Goal: Task Accomplishment & Management: Complete application form

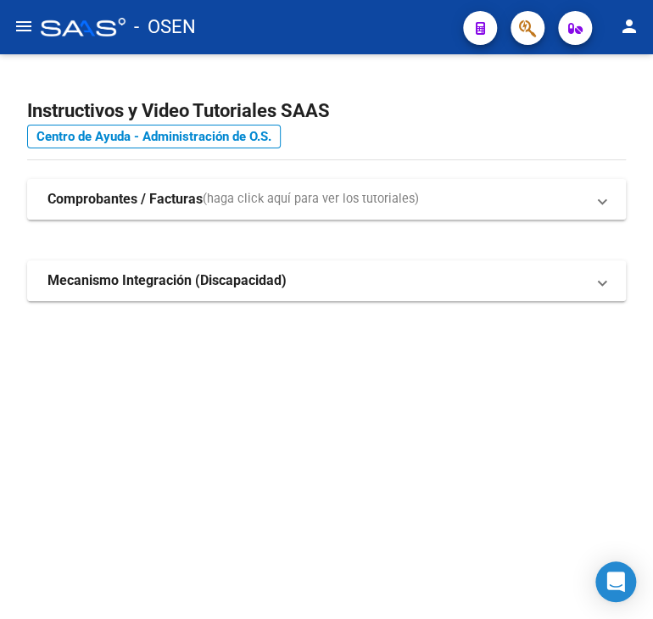
click at [20, 32] on mat-icon "menu" at bounding box center [24, 26] width 20 height 20
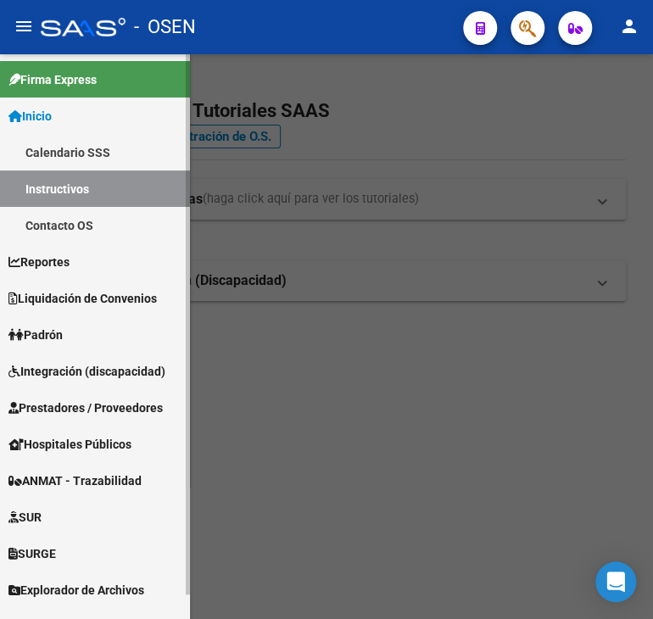
click at [80, 377] on span "Integración (discapacidad)" at bounding box center [86, 371] width 157 height 19
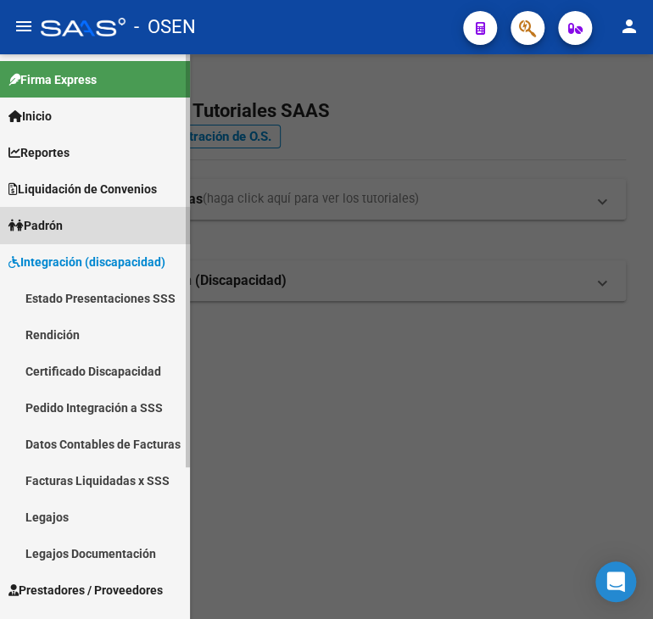
click at [81, 238] on link "Padrón" at bounding box center [95, 225] width 190 height 36
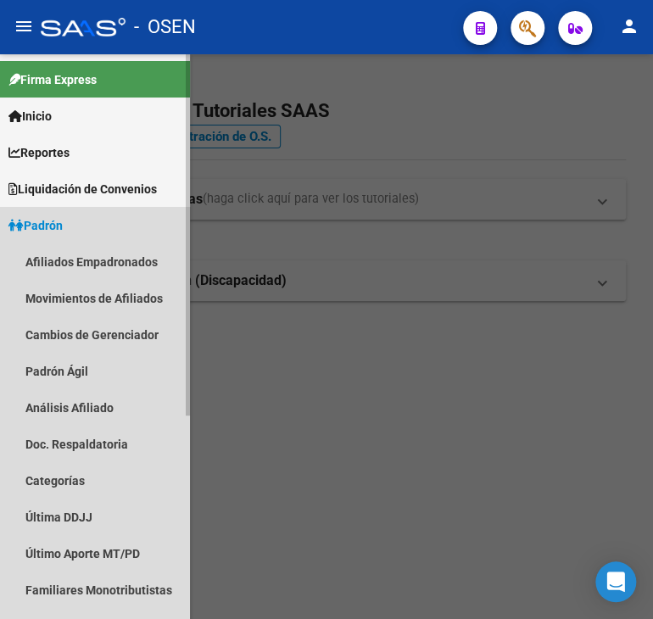
click at [81, 231] on link "Padrón" at bounding box center [95, 225] width 190 height 36
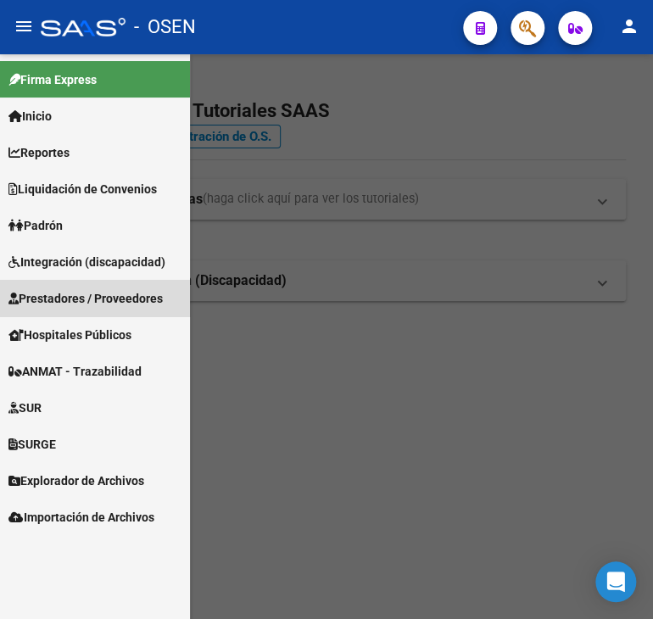
click at [66, 309] on link "Prestadores / Proveedores" at bounding box center [95, 298] width 190 height 36
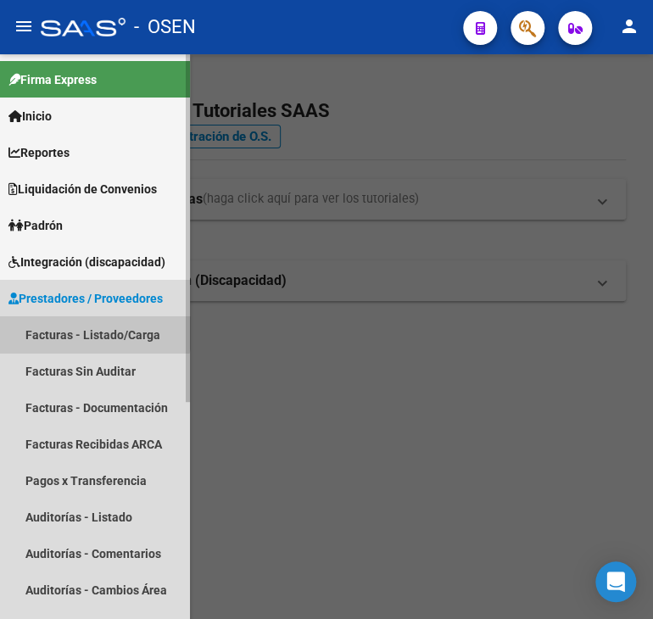
click at [65, 323] on link "Facturas - Listado/Carga" at bounding box center [95, 334] width 190 height 36
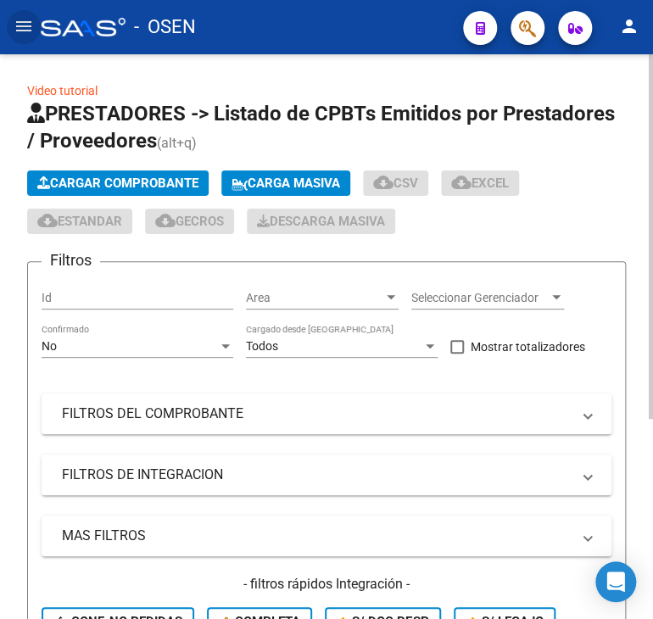
click at [128, 179] on span "Cargar Comprobante" at bounding box center [117, 183] width 161 height 15
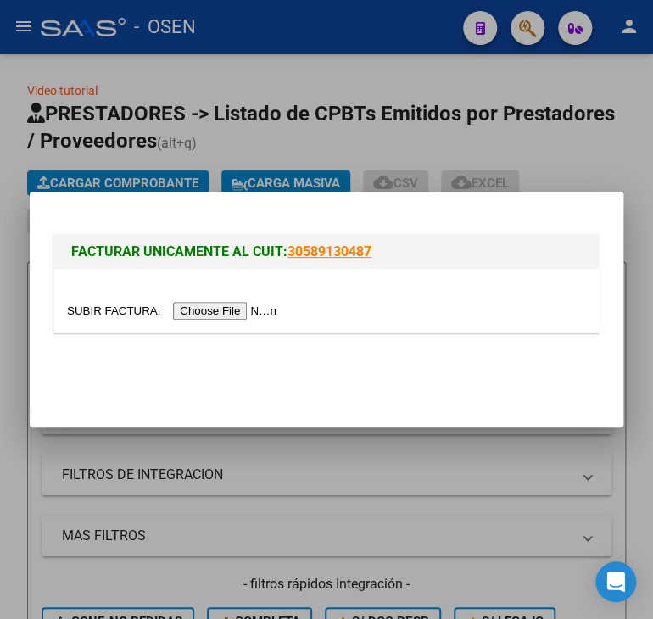
click at [204, 308] on input "file" at bounding box center [174, 311] width 215 height 18
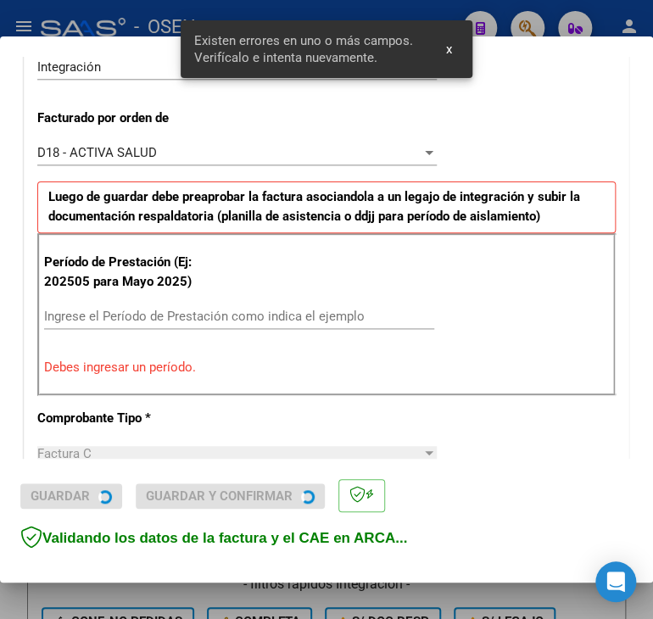
scroll to position [442, 0]
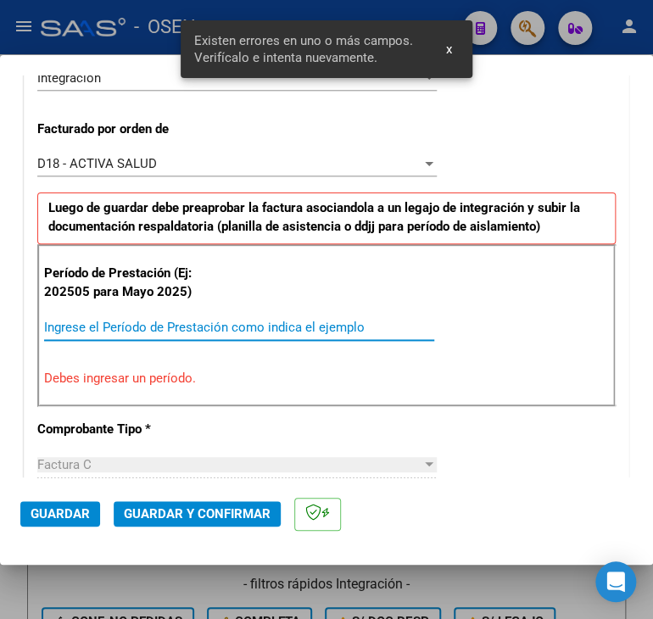
click at [190, 332] on input "Ingrese el Período de Prestación como indica el ejemplo" at bounding box center [239, 327] width 390 height 15
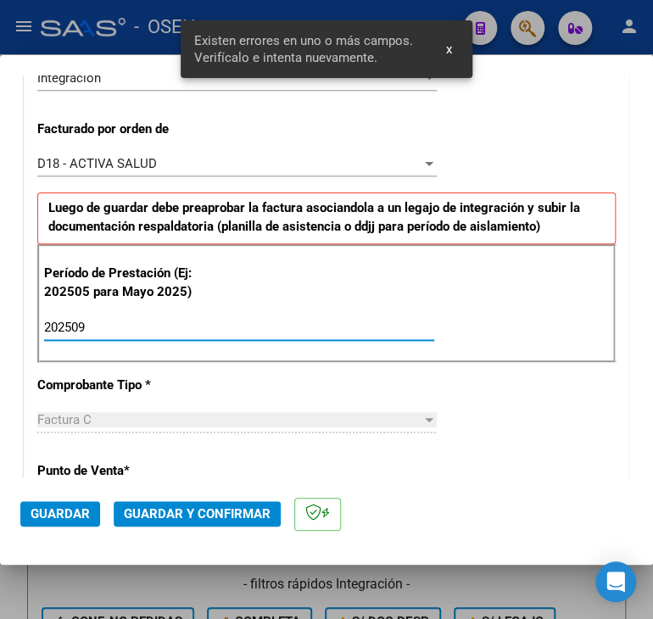
type input "202509"
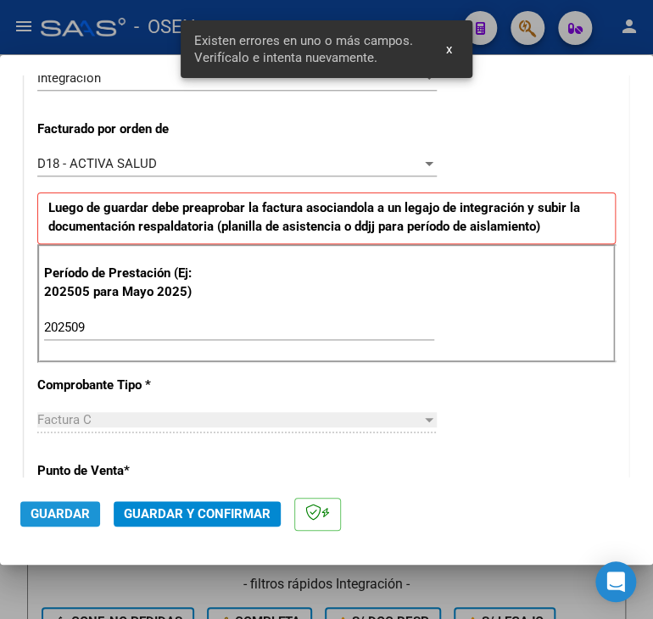
click at [75, 510] on span "Guardar" at bounding box center [60, 513] width 59 height 15
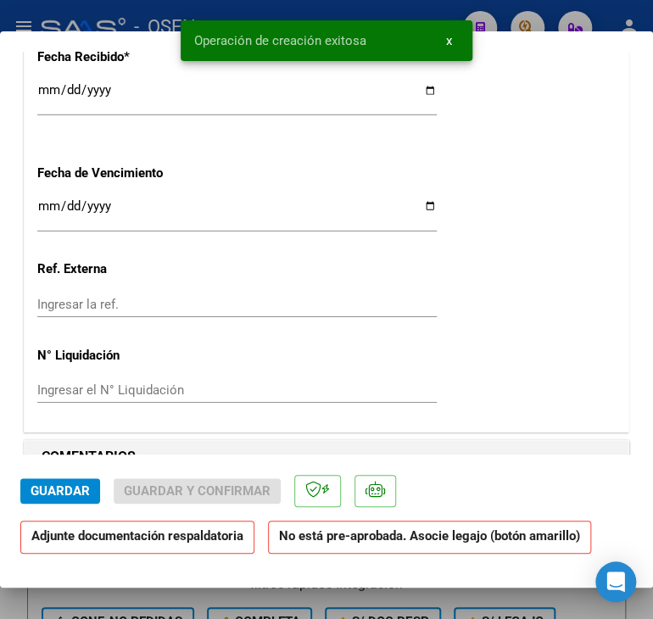
scroll to position [1696, 0]
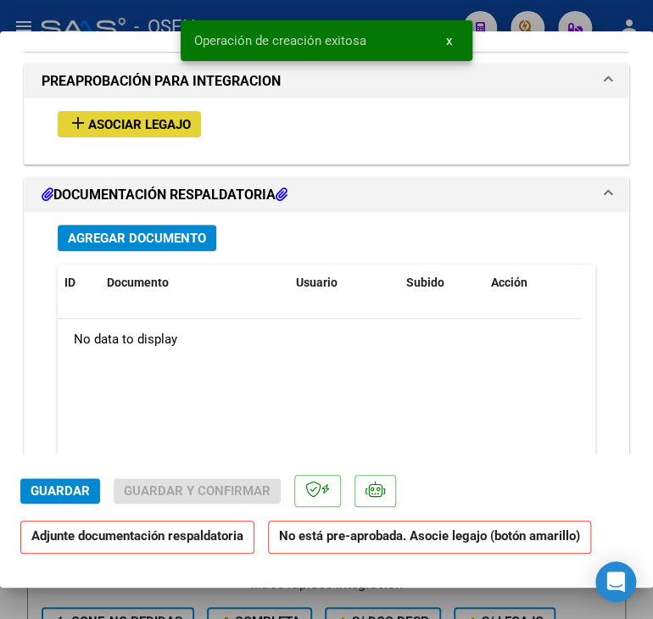
click at [114, 127] on span "Asociar Legajo" at bounding box center [139, 124] width 103 height 15
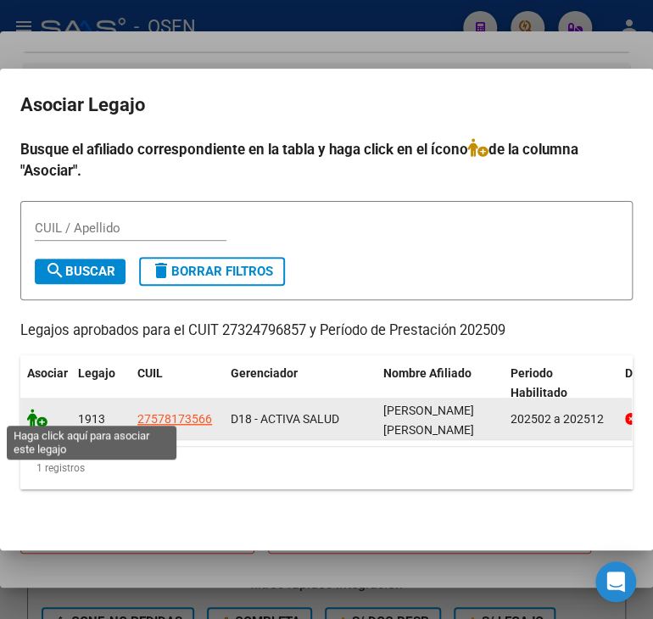
click at [37, 416] on icon at bounding box center [37, 418] width 20 height 19
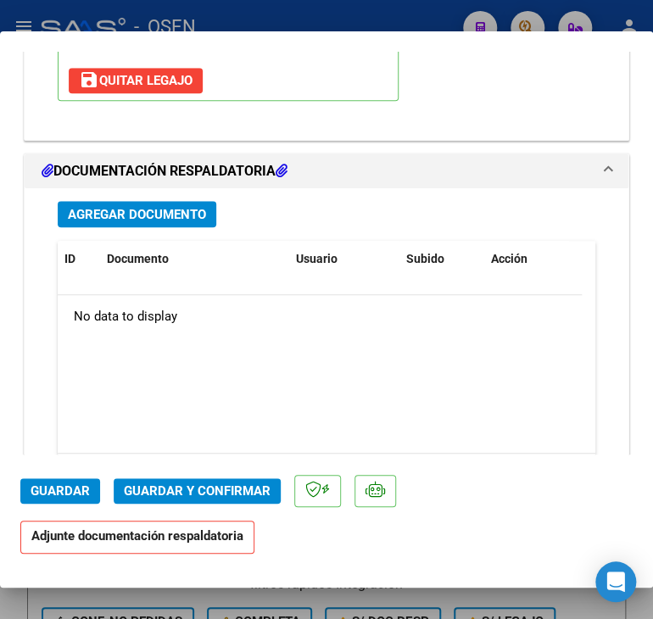
scroll to position [2102, 0]
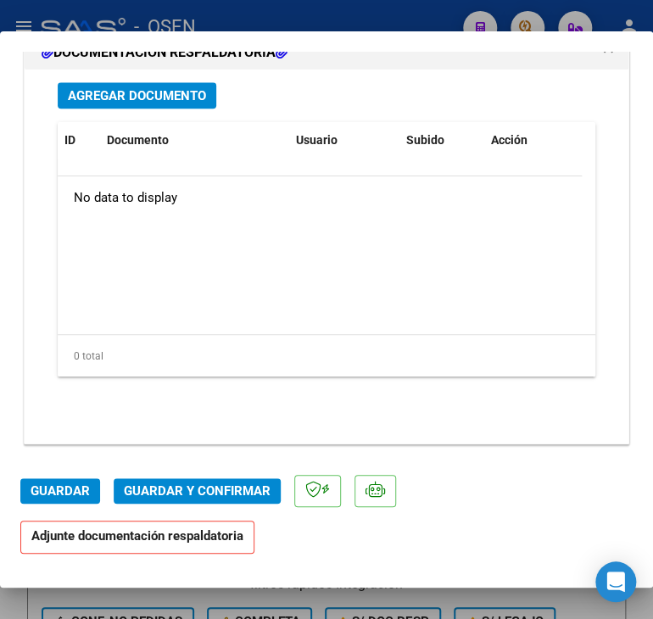
click at [151, 103] on button "Agregar Documento" at bounding box center [137, 95] width 159 height 26
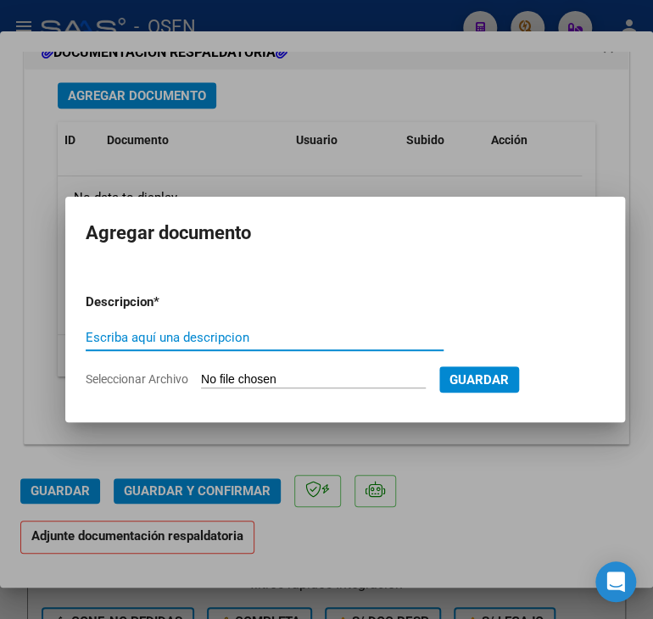
type input "O"
type input "PLANILLA"
click at [201, 372] on input "Seleccionar Archivo" at bounding box center [313, 380] width 225 height 16
type input "C:\fakepath\[PERSON_NAME] septiembre_251007_194128_copia_251007_195037.pdf"
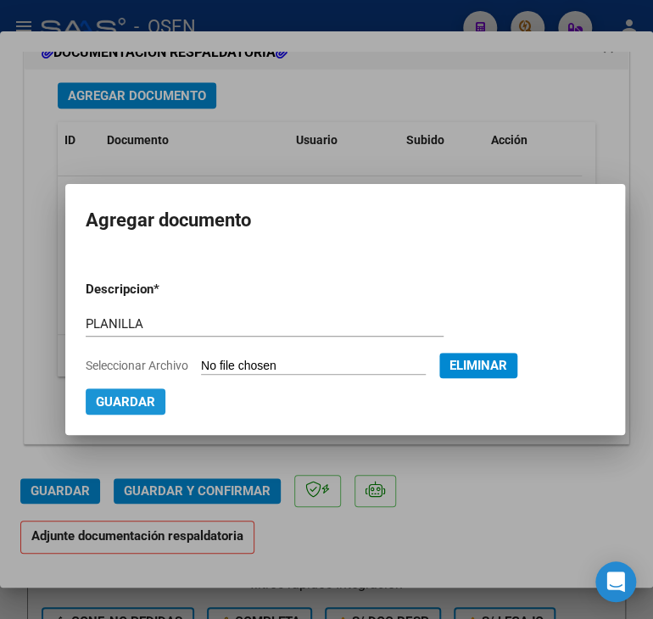
click at [154, 405] on button "Guardar" at bounding box center [126, 401] width 80 height 26
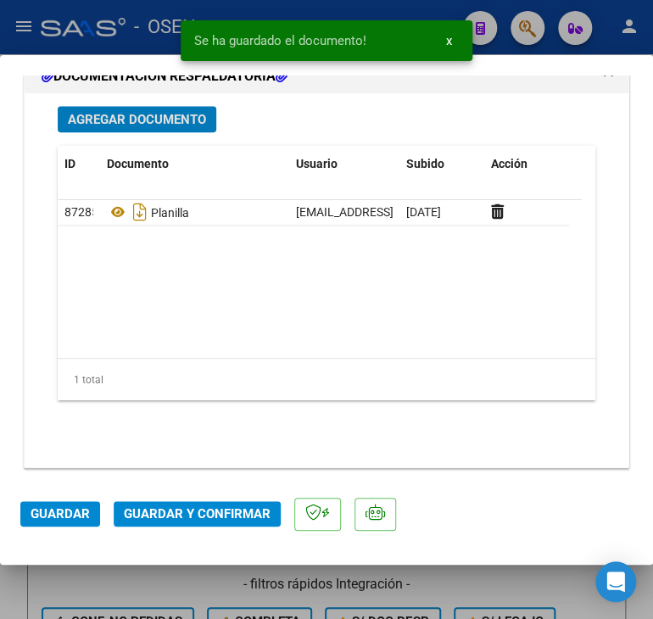
click at [70, 508] on span "Guardar" at bounding box center [60, 513] width 59 height 15
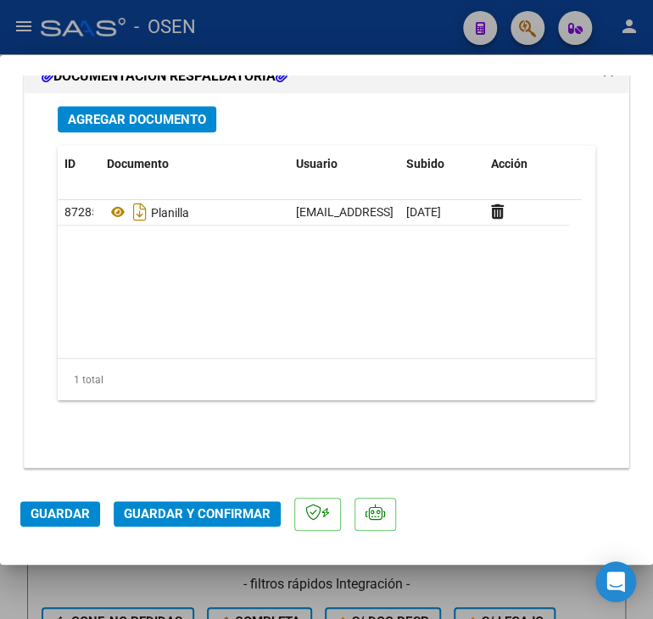
drag, startPoint x: 472, startPoint y: 573, endPoint x: 458, endPoint y: 538, distance: 38.1
click at [466, 575] on div at bounding box center [326, 309] width 653 height 619
type input "$ 0,00"
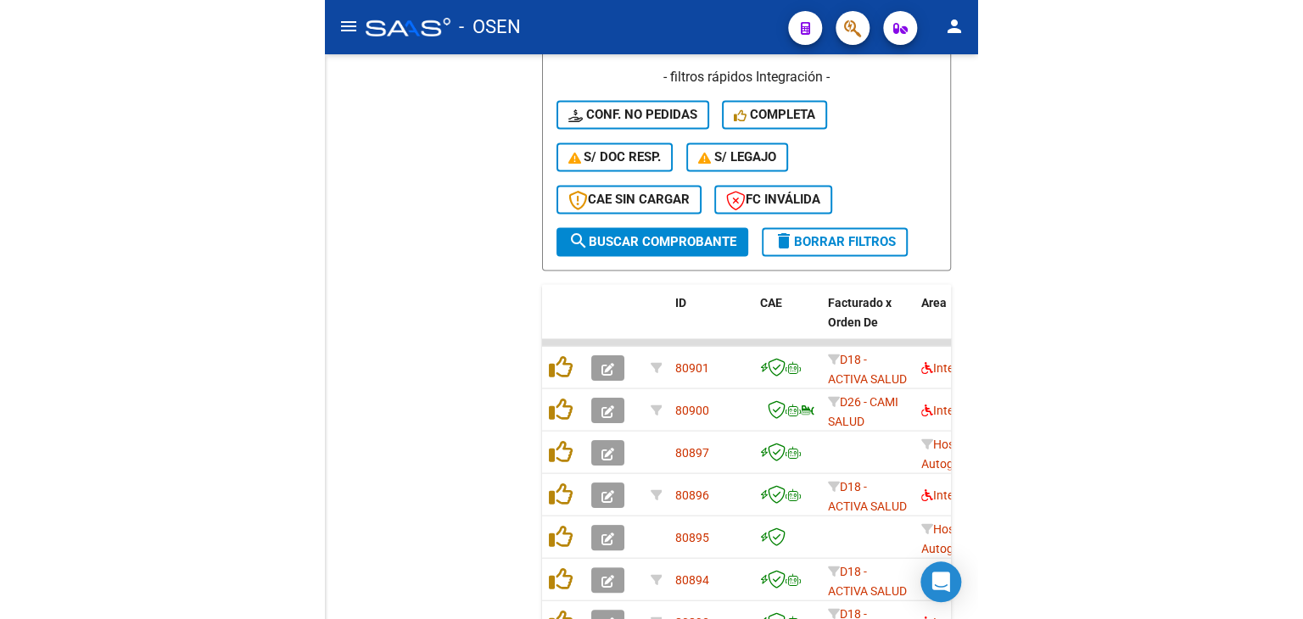
scroll to position [624, 0]
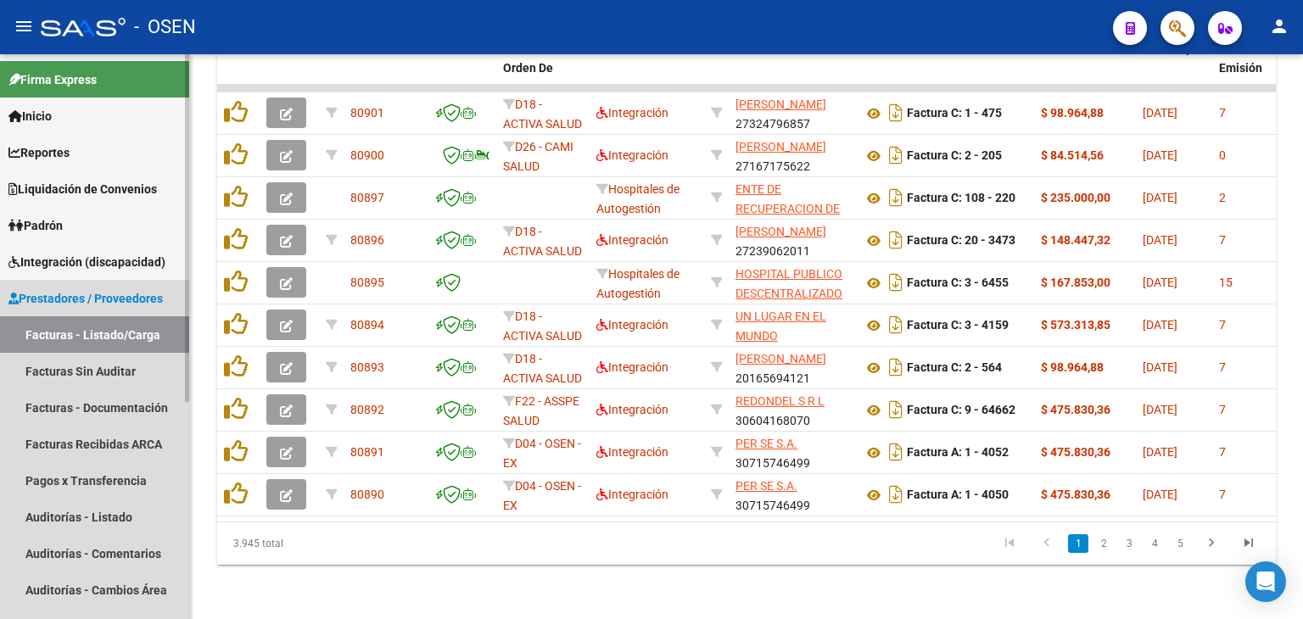
click at [106, 299] on span "Prestadores / Proveedores" at bounding box center [85, 298] width 154 height 19
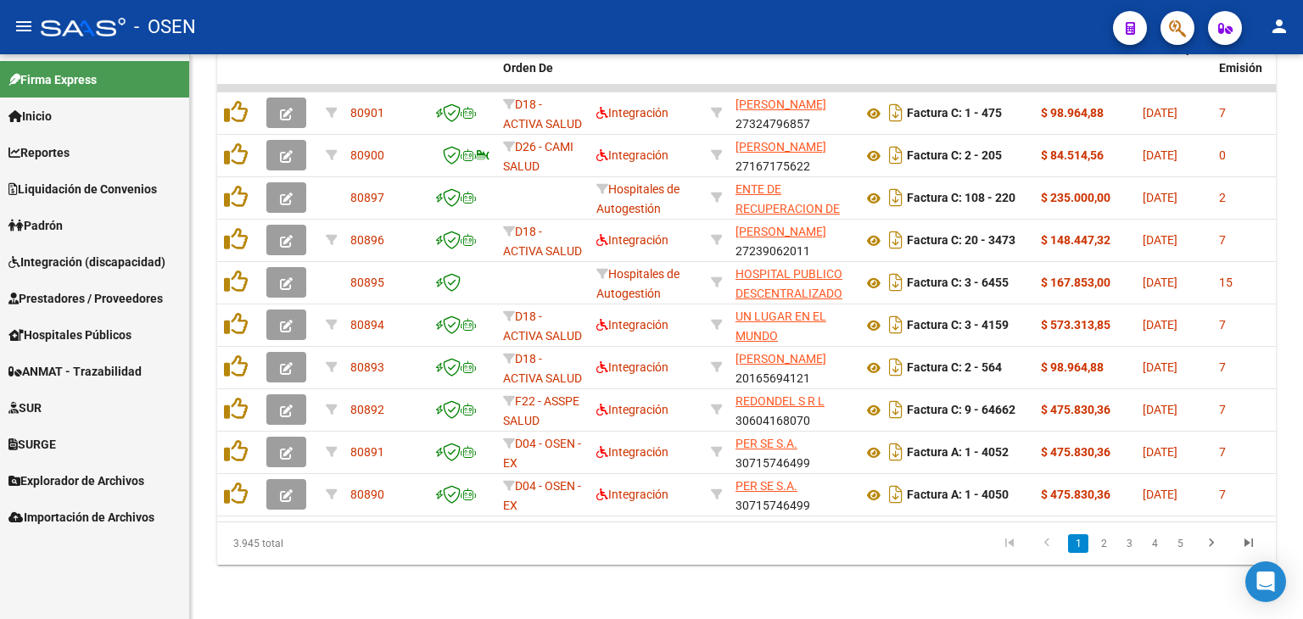
click at [106, 299] on span "Prestadores / Proveedores" at bounding box center [85, 298] width 154 height 19
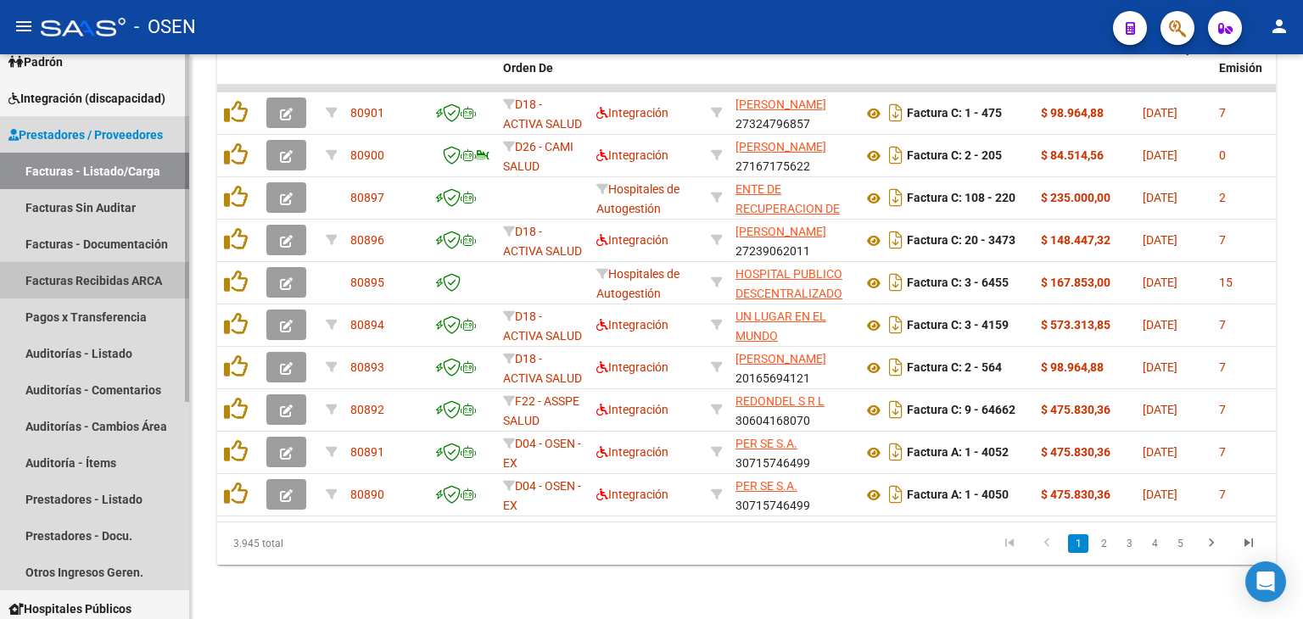
scroll to position [165, 0]
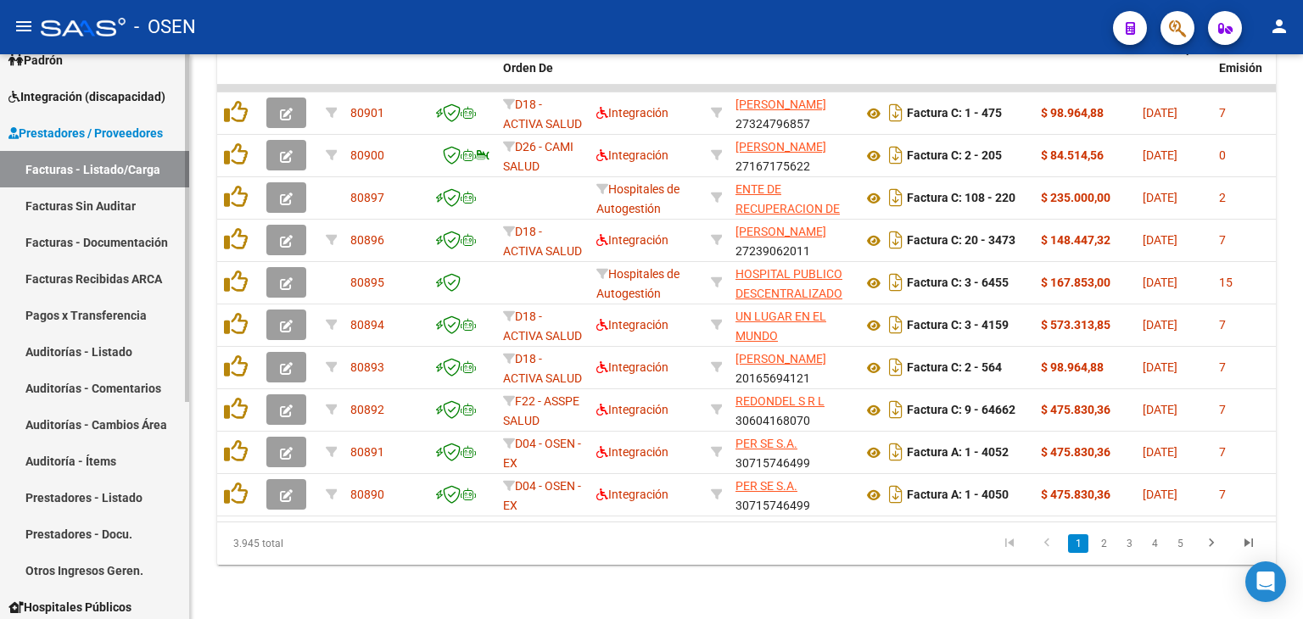
click at [121, 496] on link "Prestadores - Listado" at bounding box center [94, 497] width 189 height 36
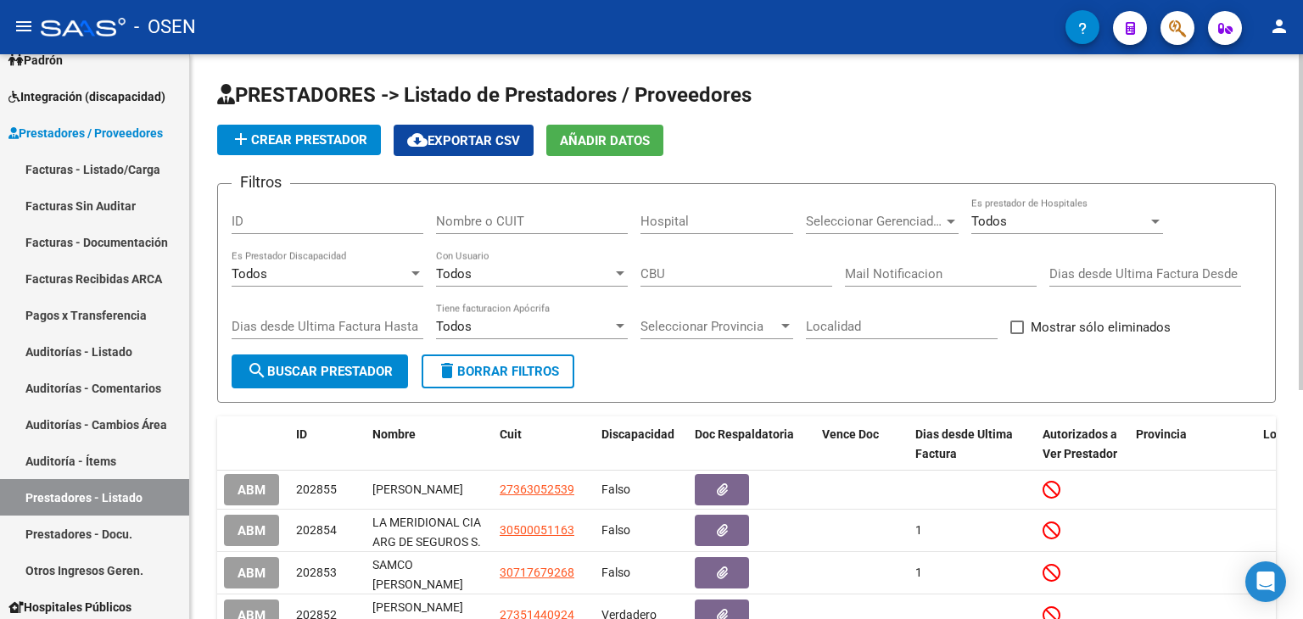
click at [524, 215] on input "Nombre o CUIT" at bounding box center [532, 221] width 192 height 15
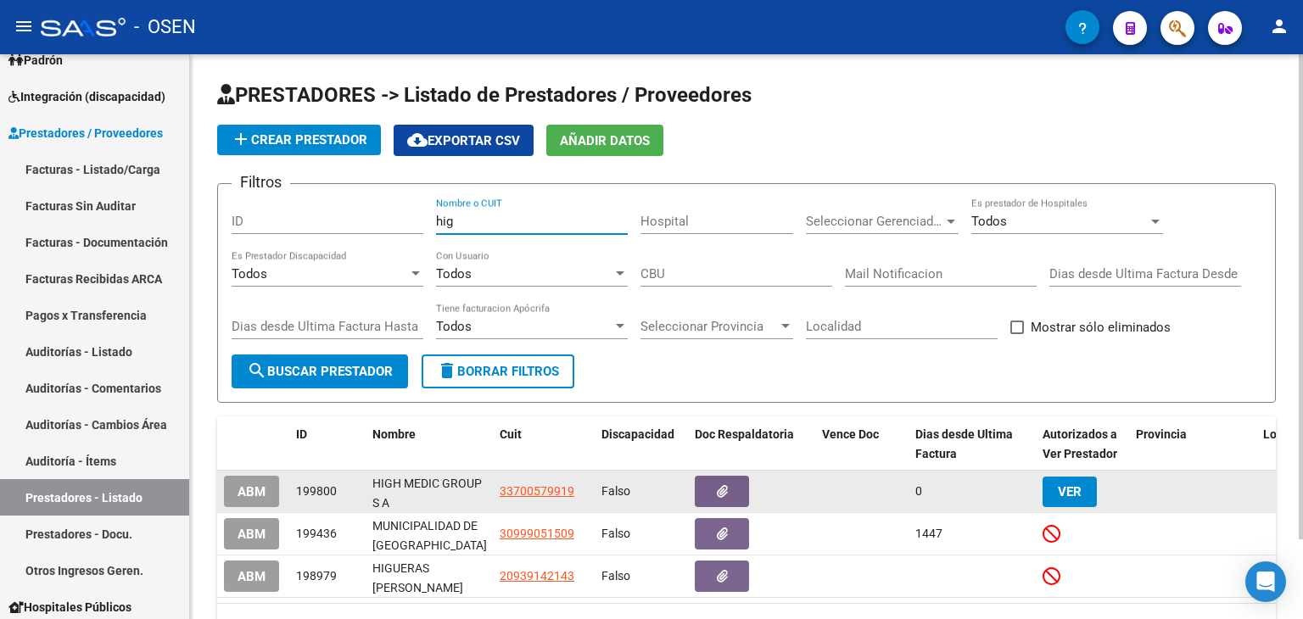
type input "hig"
click at [717, 492] on icon "button" at bounding box center [722, 491] width 11 height 13
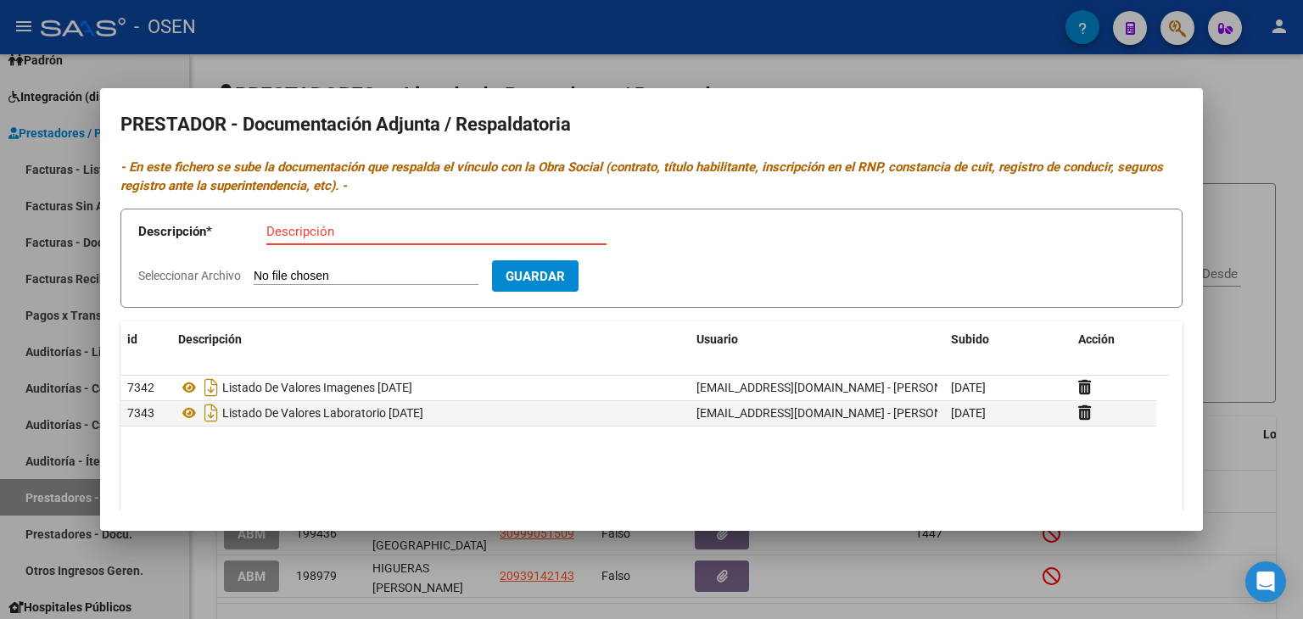
click at [656, 61] on div at bounding box center [651, 309] width 1303 height 619
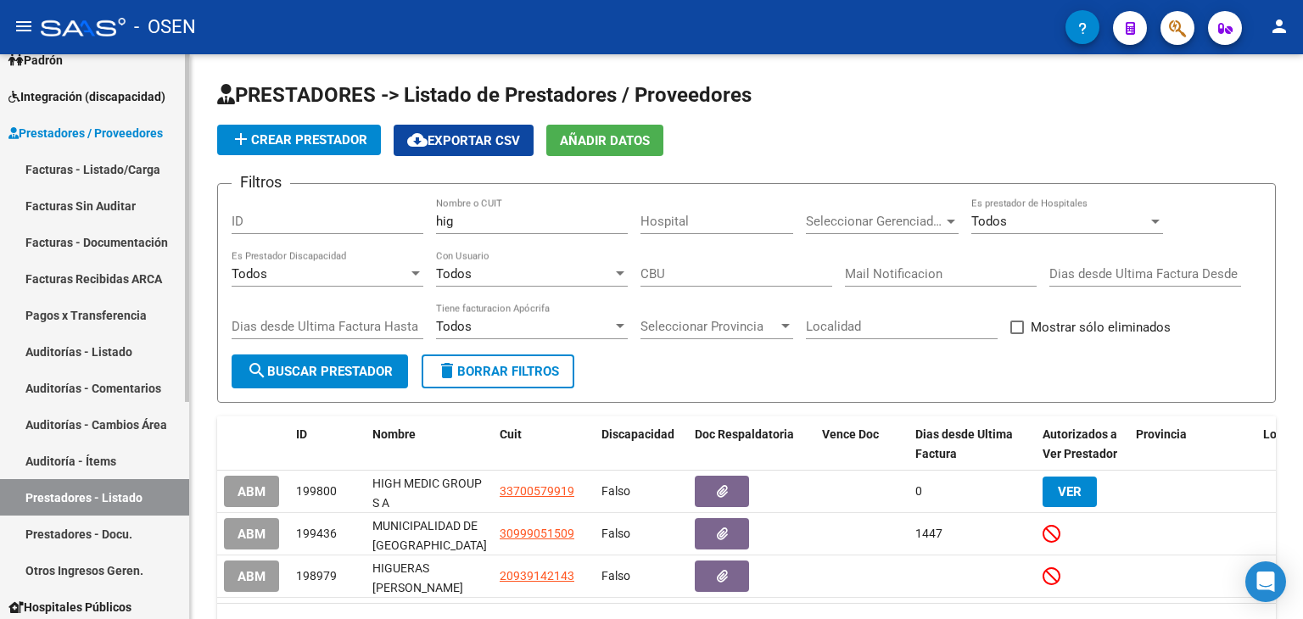
click at [122, 165] on link "Facturas - Listado/Carga" at bounding box center [94, 169] width 189 height 36
